Goal: Task Accomplishment & Management: Complete application form

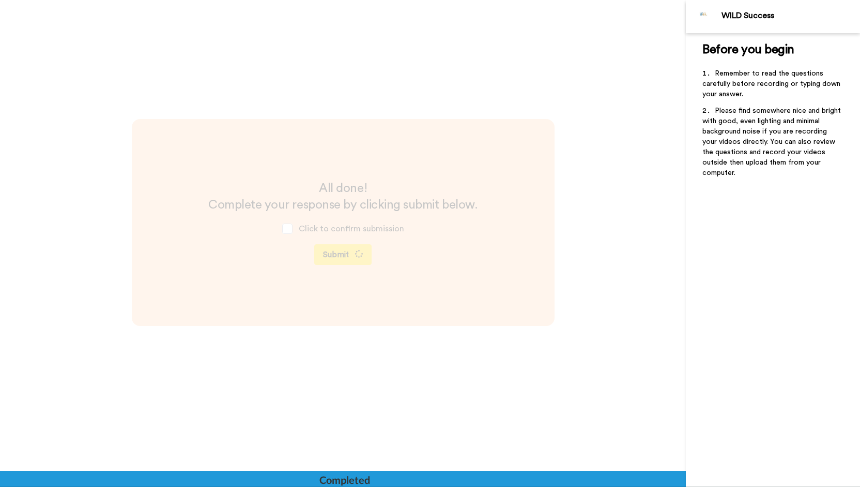
scroll to position [3295, 0]
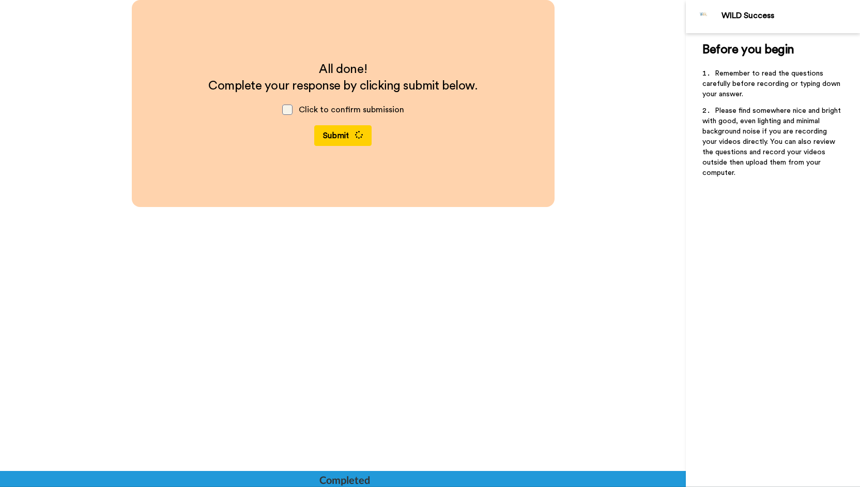
click at [286, 109] on span at bounding box center [287, 109] width 10 height 10
click at [340, 137] on button "Submit" at bounding box center [342, 135] width 57 height 21
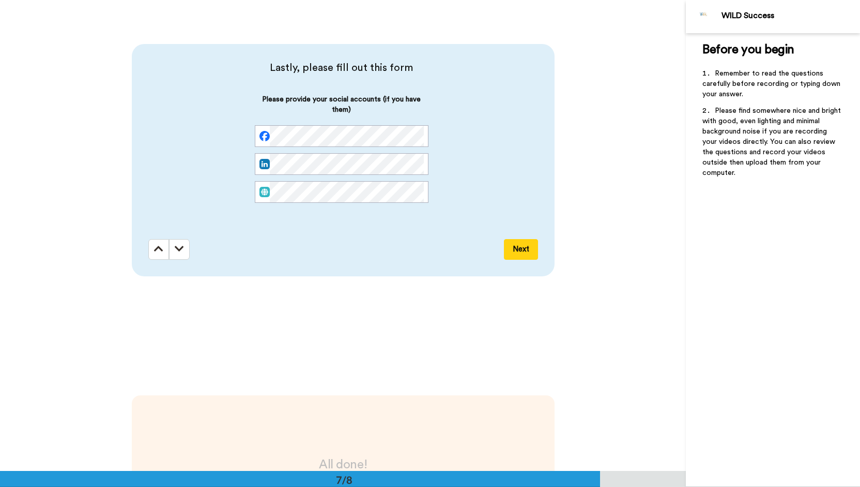
scroll to position [2890, 0]
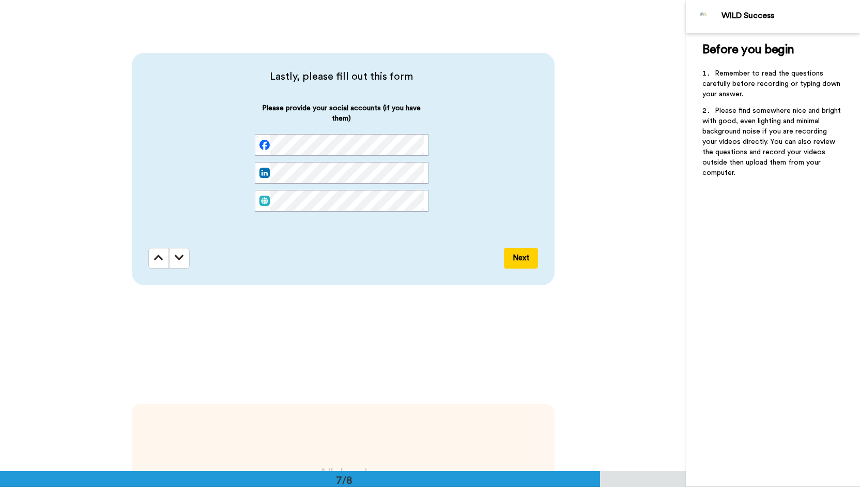
click at [532, 269] on div "Lastly, please fill out this form Please provide your social accounts (if you h…" at bounding box center [343, 169] width 423 height 232
click at [515, 260] on button "Next" at bounding box center [521, 258] width 34 height 21
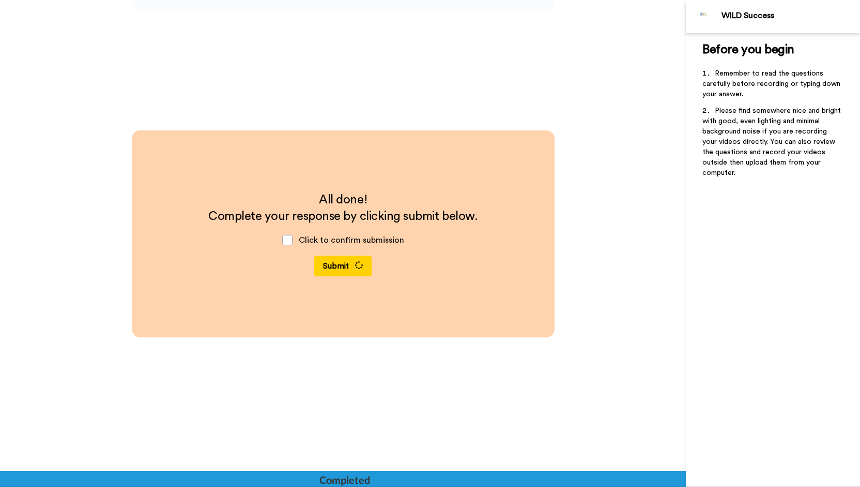
scroll to position [3295, 0]
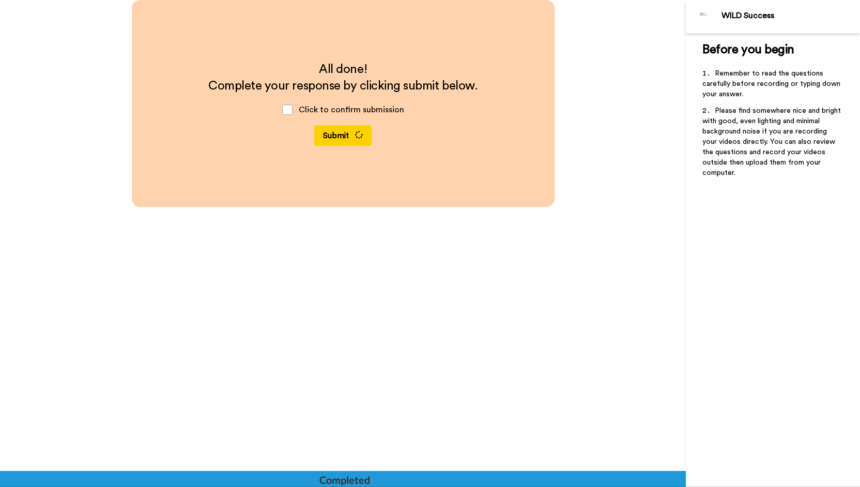
click at [115, 476] on div at bounding box center [343, 479] width 686 height 16
click at [123, 430] on div "All done! Complete your response by clicking submit below. Click to confirm sub…" at bounding box center [343, 235] width 686 height 471
click at [323, 138] on button "Submit" at bounding box center [342, 135] width 57 height 21
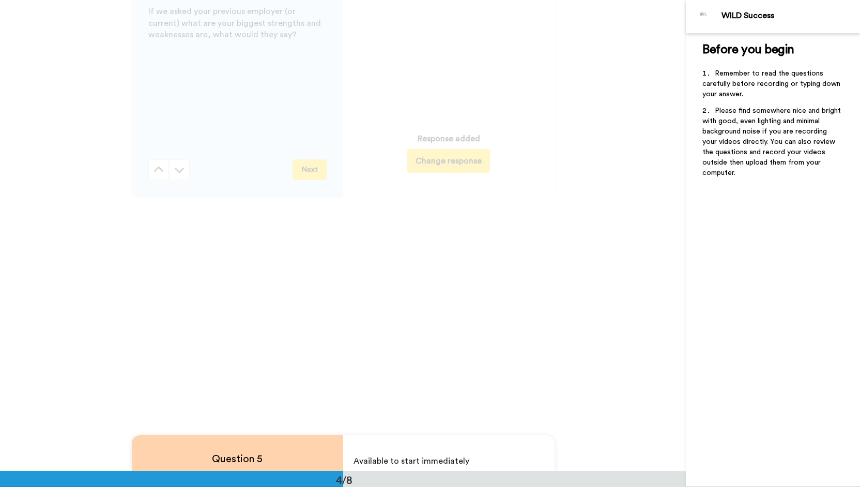
scroll to position [1549, 0]
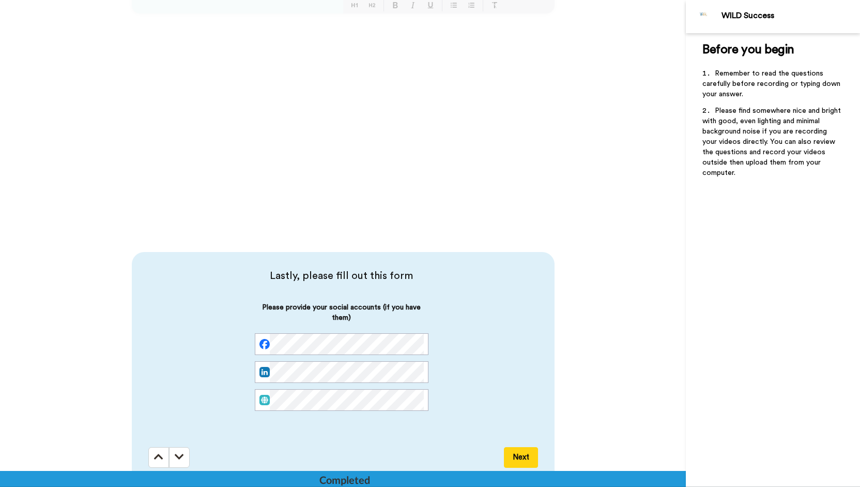
scroll to position [3103, 0]
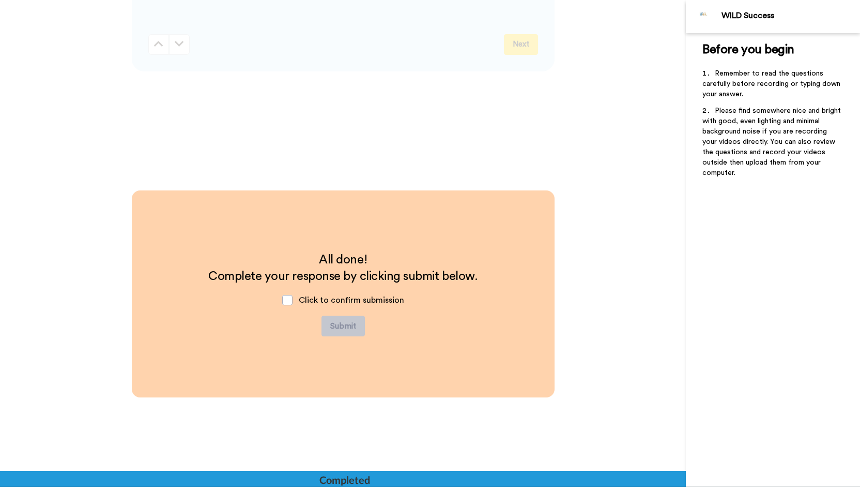
click at [392, 301] on span "Click to confirm submission" at bounding box center [351, 300] width 105 height 8
click at [289, 301] on span at bounding box center [287, 300] width 10 height 10
click at [343, 336] on button "Submit" at bounding box center [343, 325] width 43 height 21
